Goal: Find specific page/section: Find specific page/section

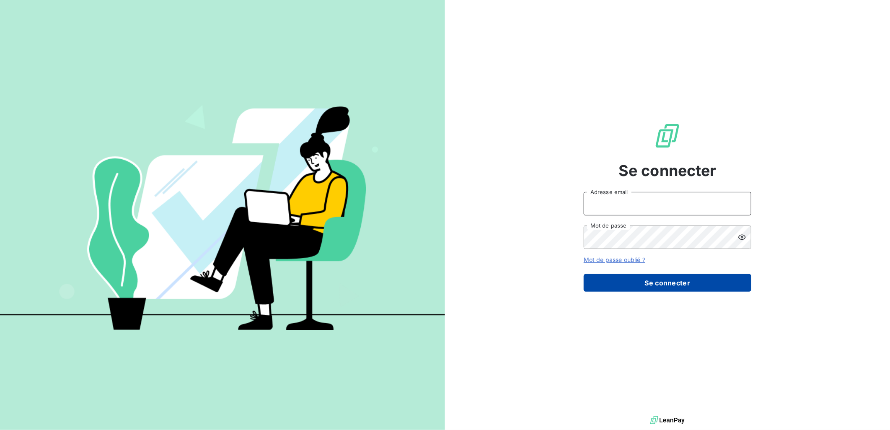
type input "c.levron-maillard@auditpl.fr"
click at [664, 286] on button "Se connecter" at bounding box center [668, 283] width 168 height 18
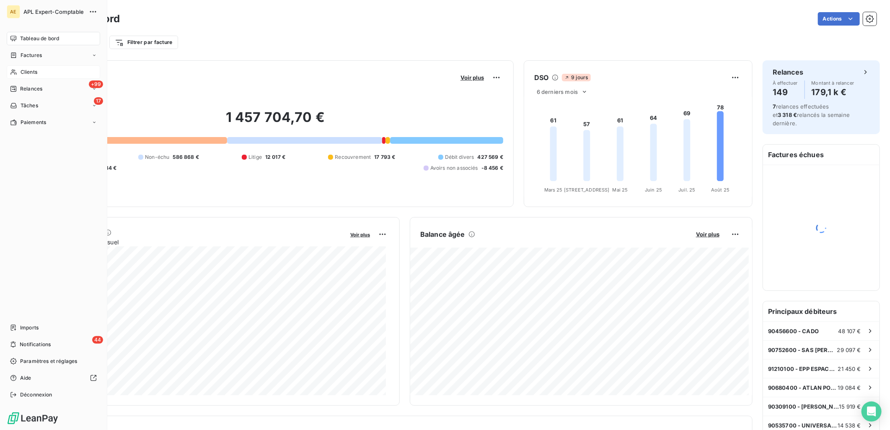
click at [25, 68] on span "Clients" at bounding box center [29, 72] width 17 height 8
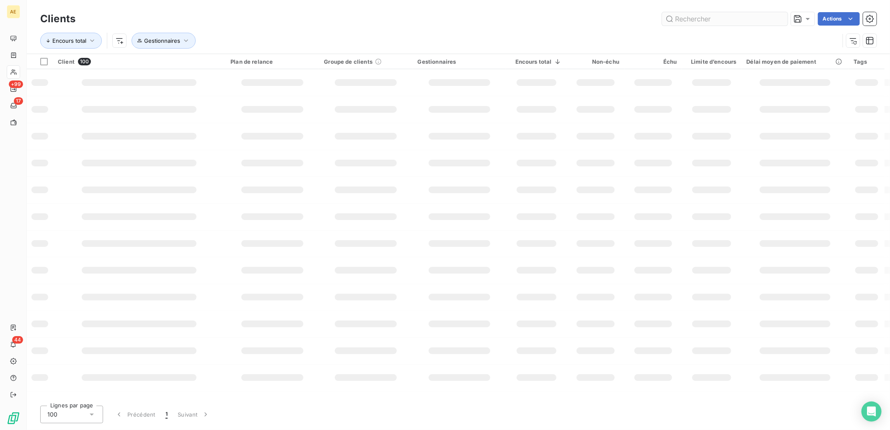
click at [733, 14] on input "text" at bounding box center [725, 18] width 126 height 13
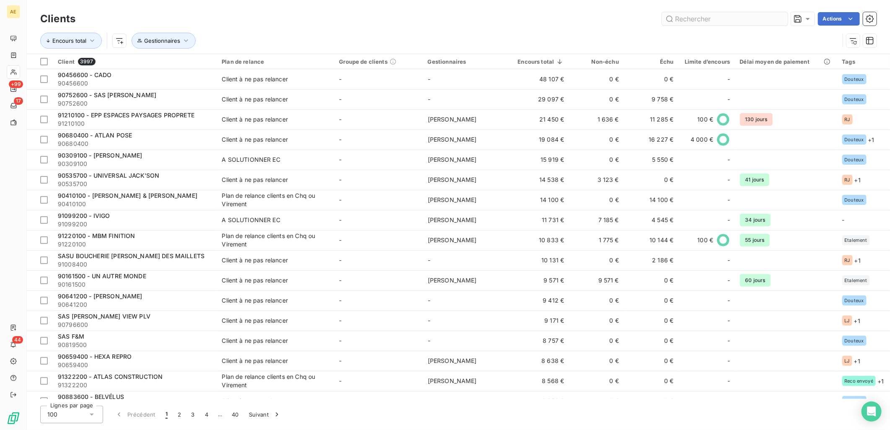
click at [728, 16] on input "text" at bounding box center [725, 18] width 126 height 13
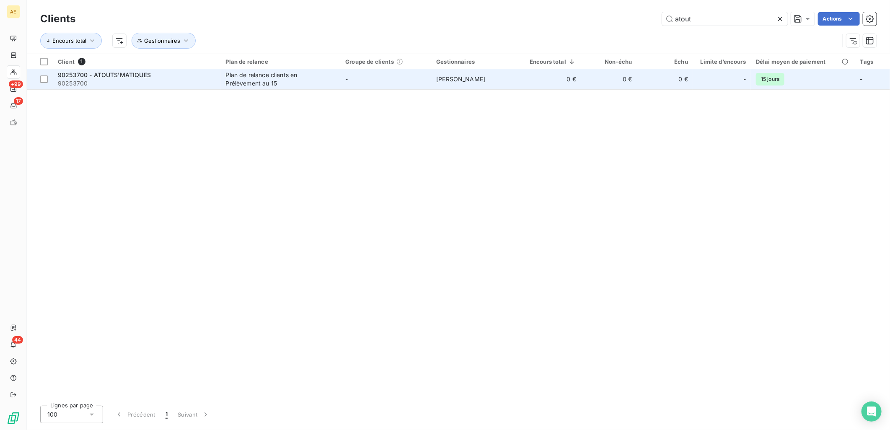
type input "atout"
click at [292, 78] on div "Plan de relance clients en Prélèvement au 15" at bounding box center [278, 79] width 105 height 17
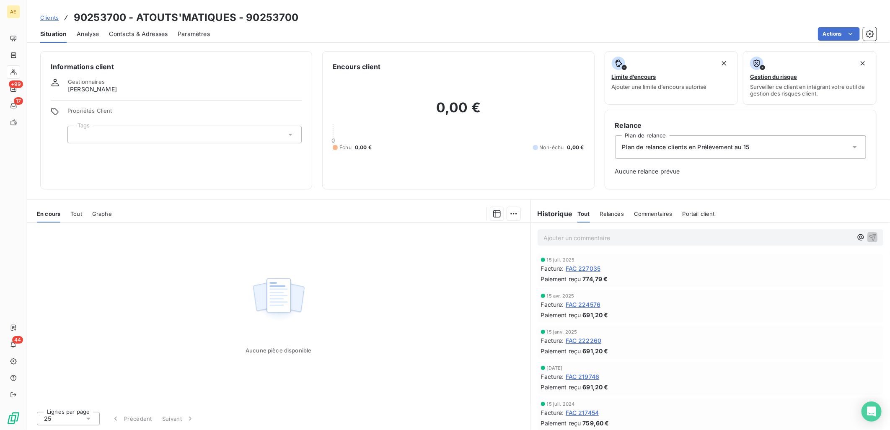
click at [577, 265] on span "FAC 227035" at bounding box center [583, 268] width 35 height 9
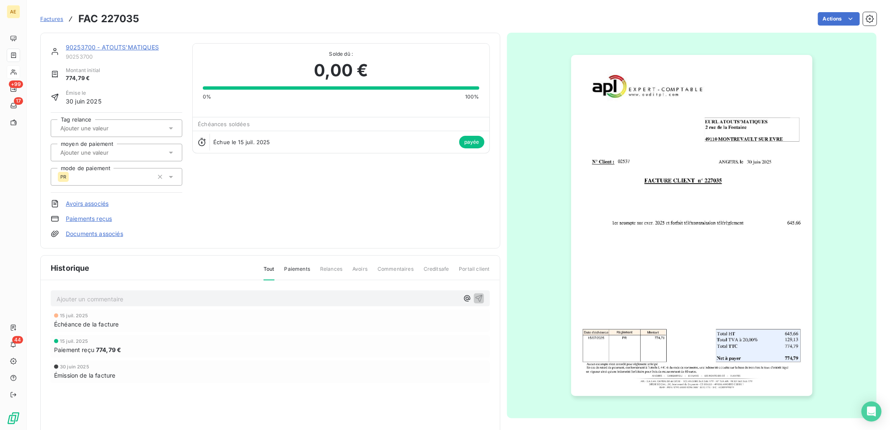
click at [636, 240] on img "button" at bounding box center [691, 225] width 241 height 341
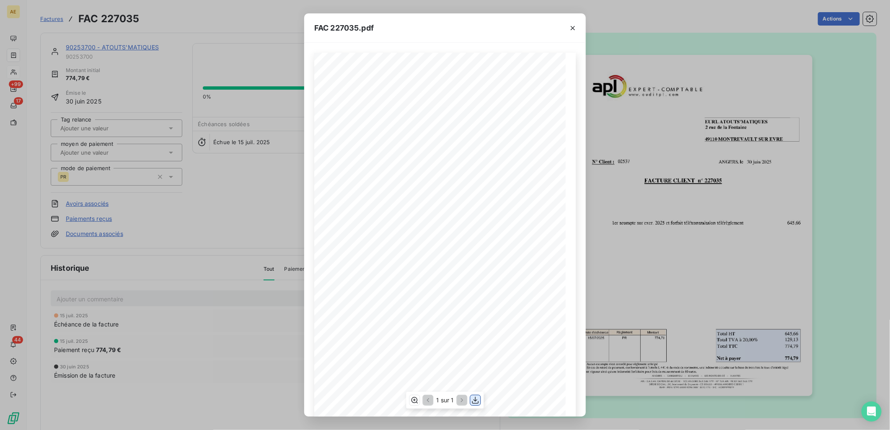
click at [475, 397] on icon "button" at bounding box center [476, 400] width 8 height 8
click at [570, 30] on icon "button" at bounding box center [573, 28] width 8 height 8
